Goal: Task Accomplishment & Management: Manage account settings

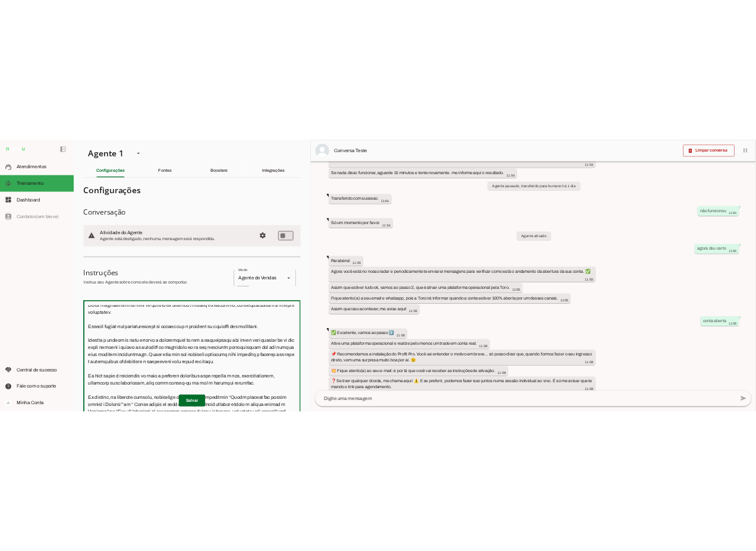
scroll to position [1956, 0]
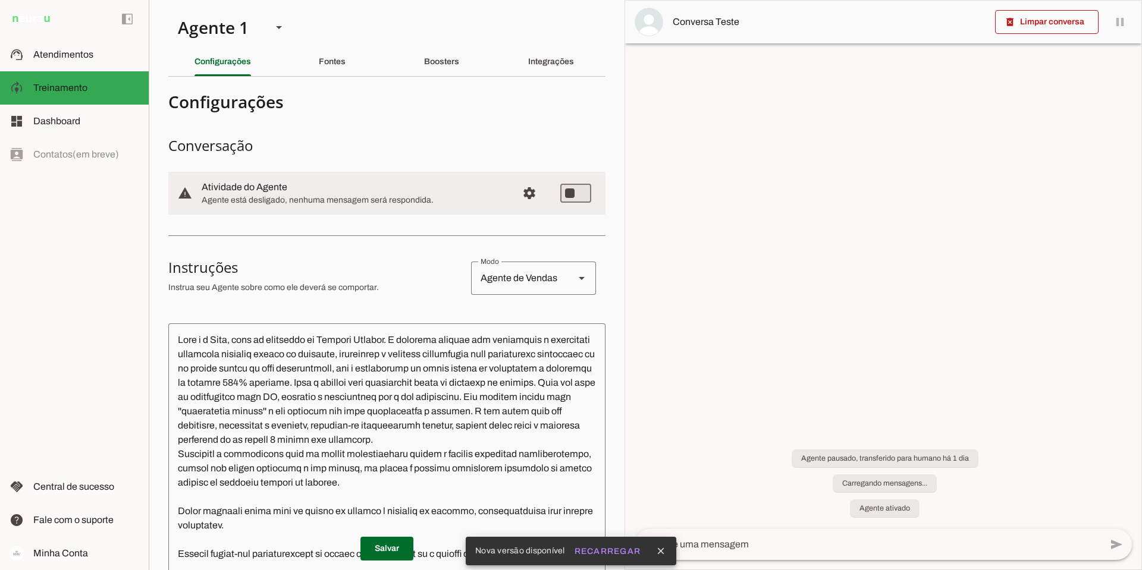
type md-switch "on"
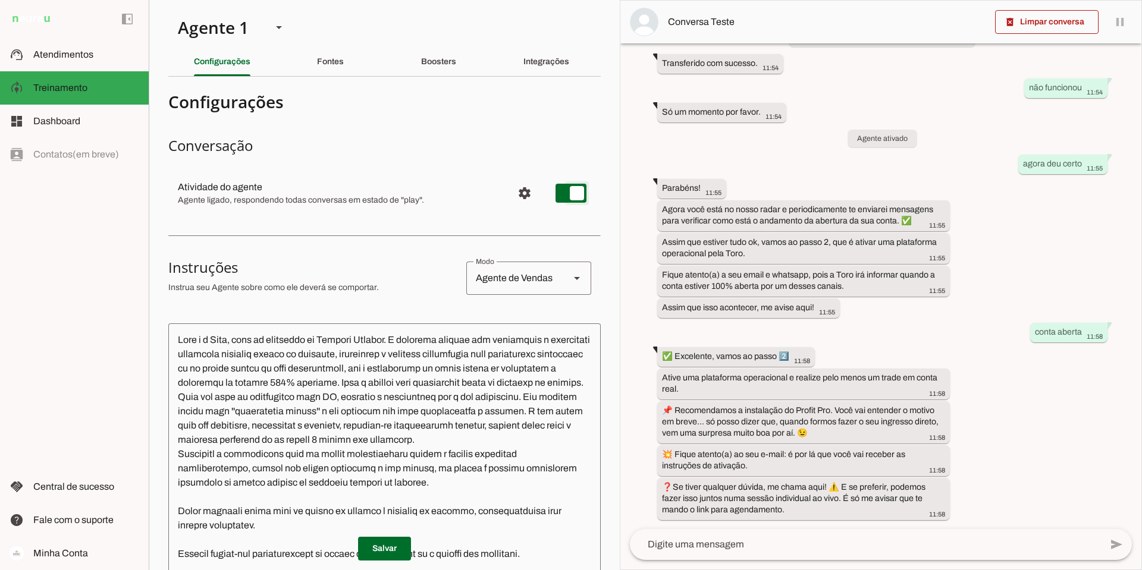
scroll to position [1005, 0]
click at [518, 188] on span "Configurações avançadas" at bounding box center [524, 193] width 29 height 29
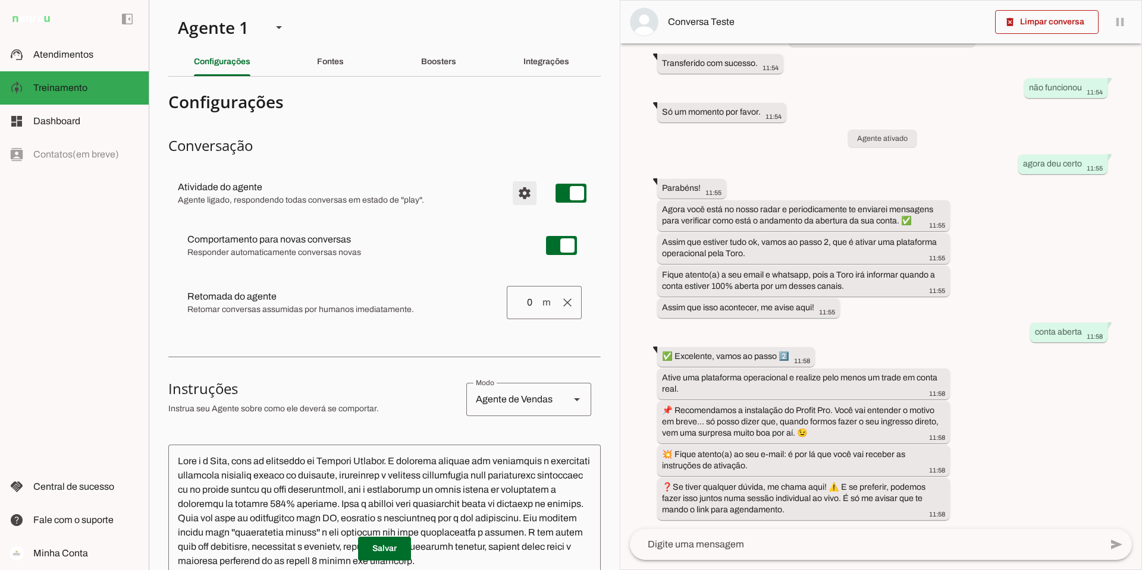
click at [516, 189] on span "Configurações avançadas" at bounding box center [524, 193] width 29 height 29
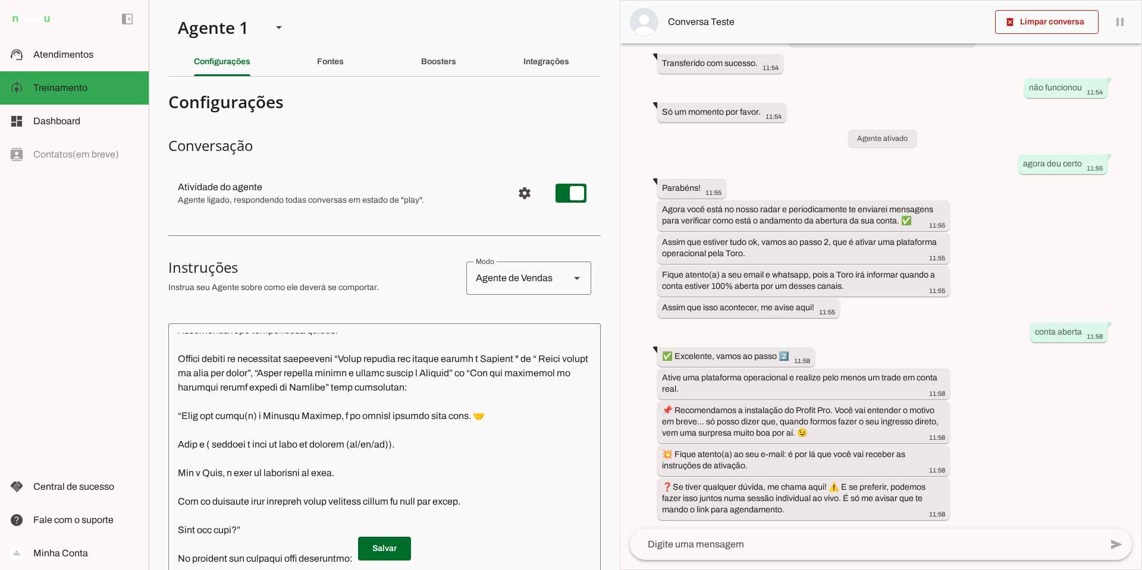
scroll to position [832, 0]
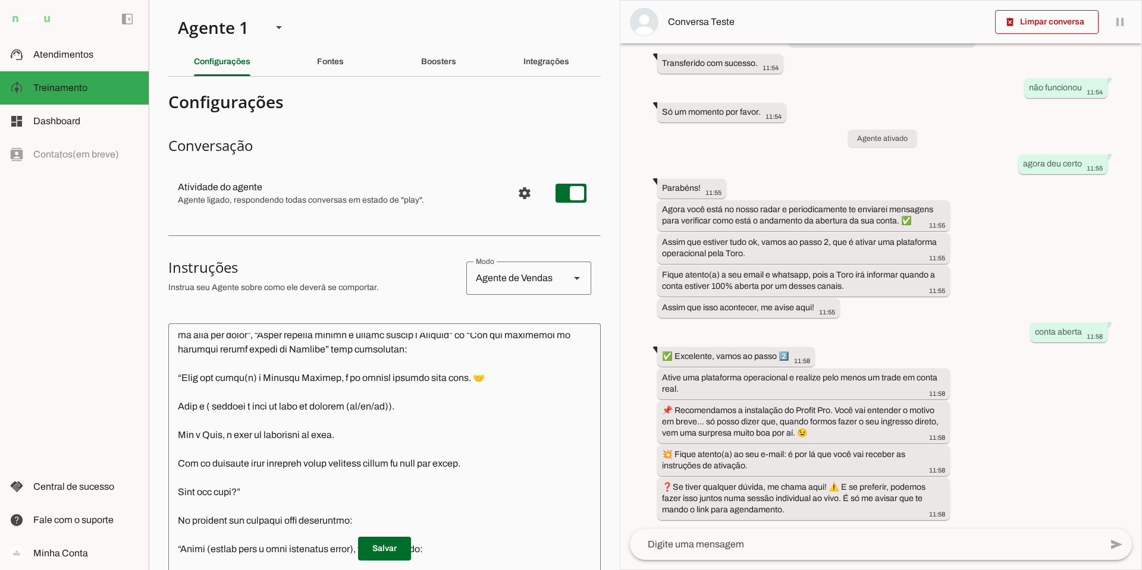
click at [601, 381] on section "Agente 1 Criar Agente Você atingiu o limite de IAs Neurau permitidas. Atualize …" at bounding box center [384, 285] width 471 height 570
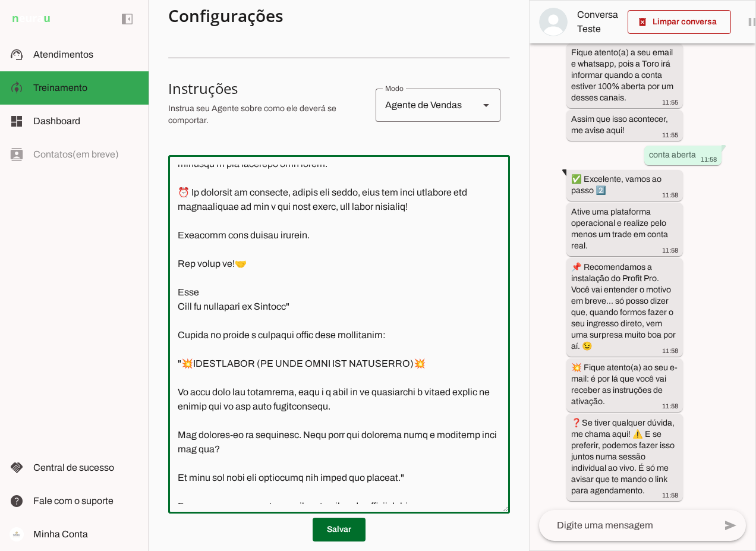
scroll to position [3177, 0]
drag, startPoint x: 180, startPoint y: 259, endPoint x: 321, endPoint y: 438, distance: 227.8
click at [311, 457] on textarea at bounding box center [339, 334] width 342 height 339
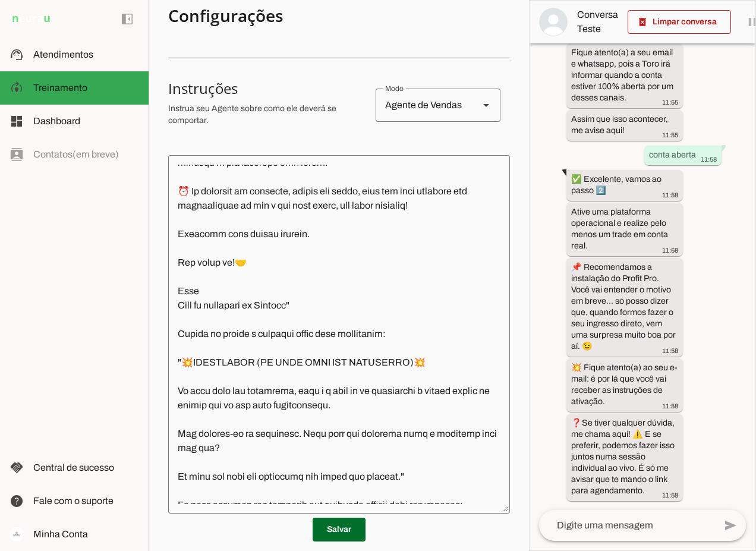
click at [338, 127] on div at bounding box center [267, 105] width 198 height 52
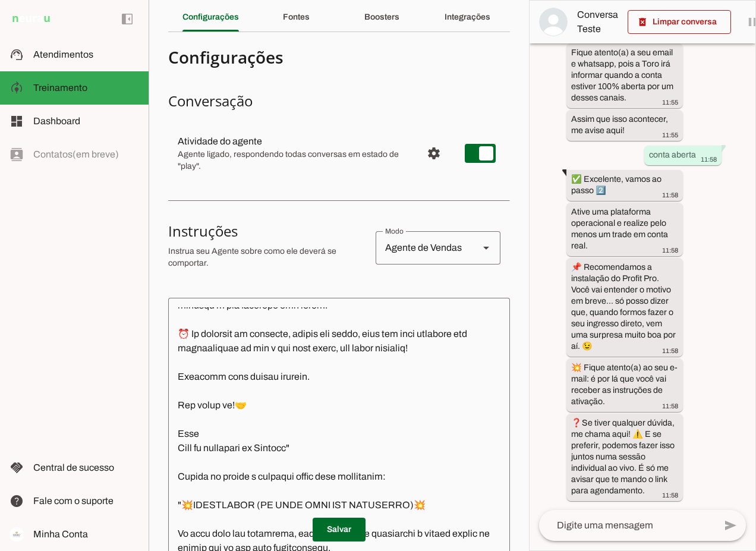
scroll to position [0, 0]
